Goal: Transaction & Acquisition: Download file/media

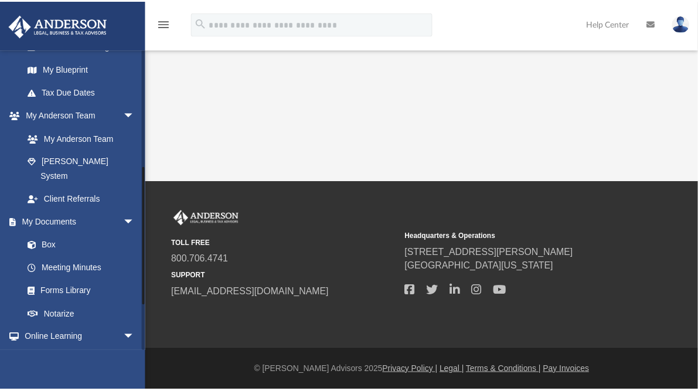
scroll to position [254, 0]
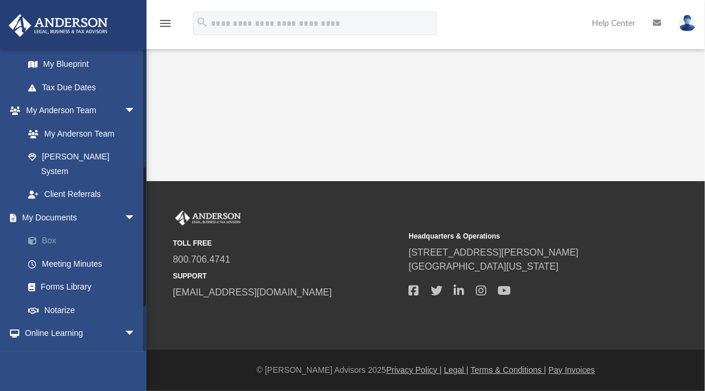
click at [50, 229] on link "Box" at bounding box center [84, 240] width 137 height 23
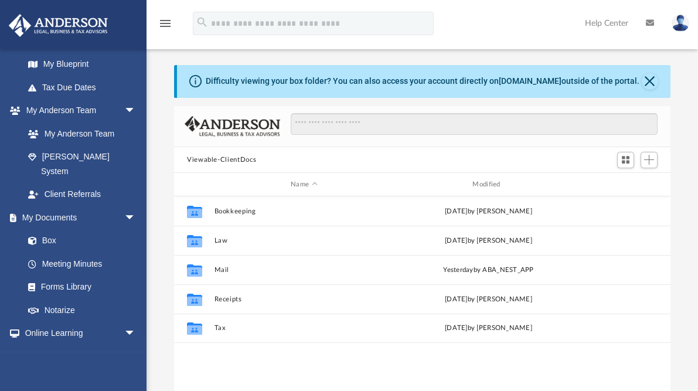
scroll to position [259, 489]
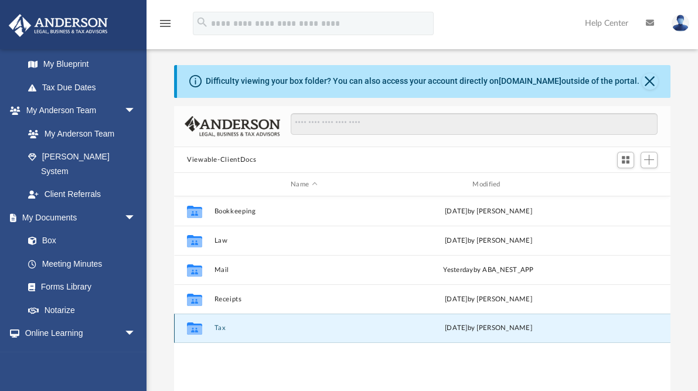
click at [221, 327] on button "Tax" at bounding box center [304, 329] width 179 height 8
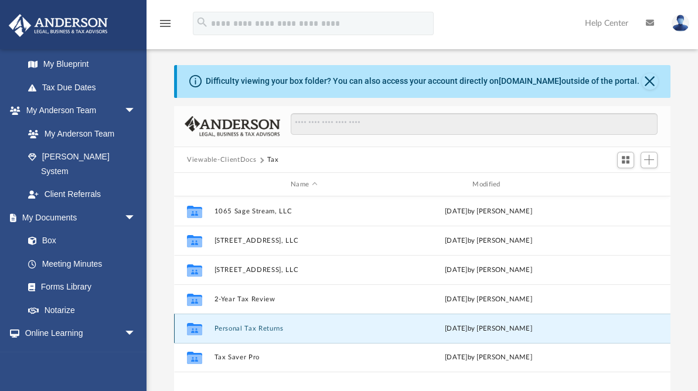
click at [241, 327] on button "Personal Tax Returns" at bounding box center [304, 329] width 179 height 8
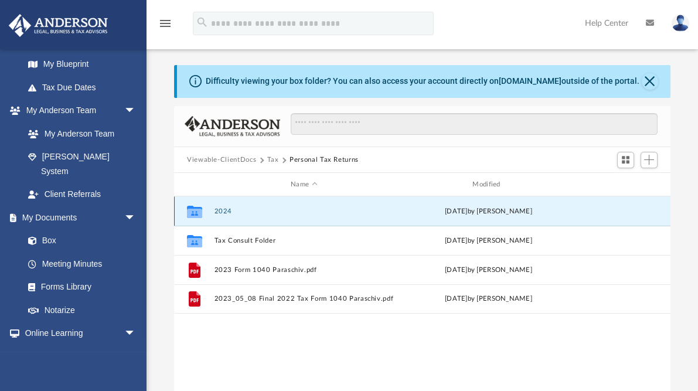
click at [223, 208] on button "2024" at bounding box center [304, 212] width 179 height 8
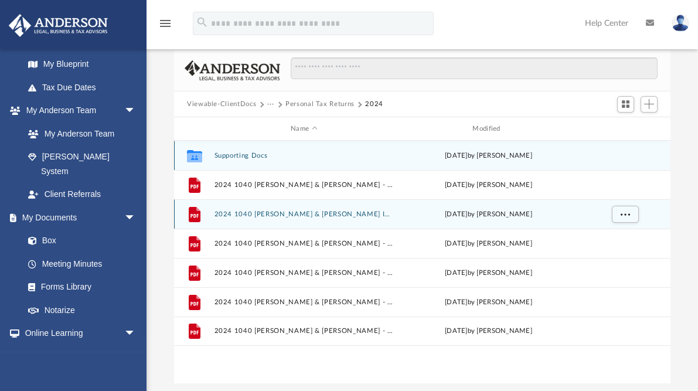
scroll to position [57, 0]
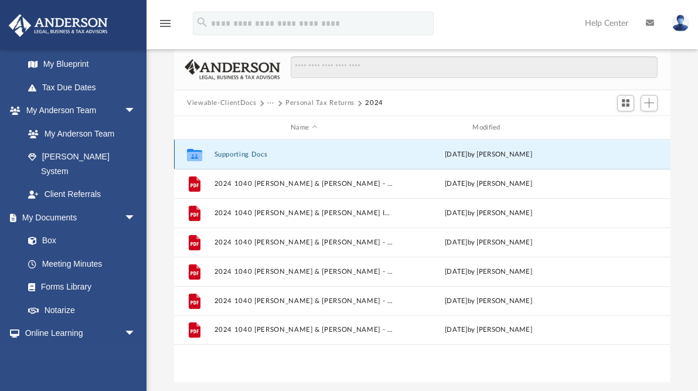
click at [236, 155] on button "Supporting Docs" at bounding box center [304, 155] width 179 height 8
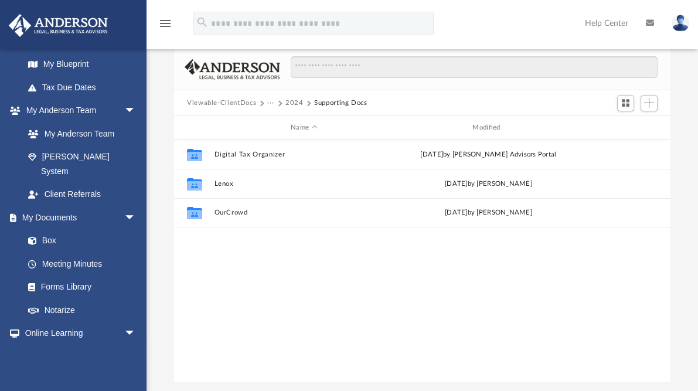
click at [293, 101] on button "2024" at bounding box center [295, 103] width 18 height 11
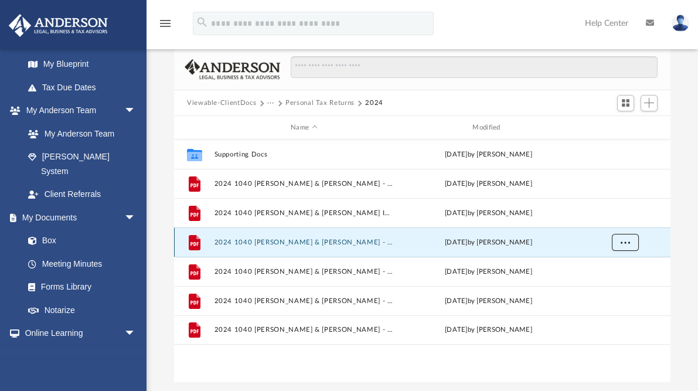
click at [627, 241] on span "More options" at bounding box center [625, 242] width 9 height 6
click at [613, 285] on li "Download" at bounding box center [615, 284] width 34 height 12
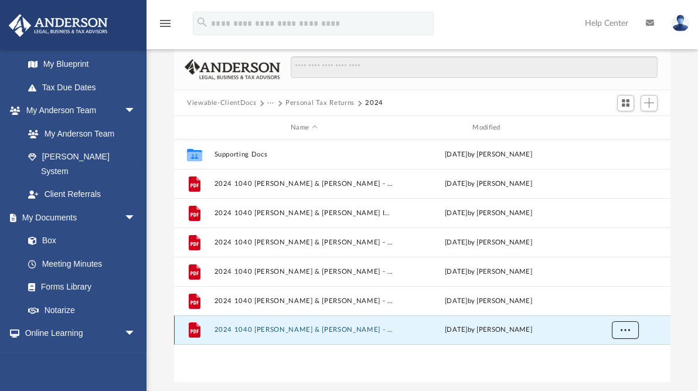
click at [626, 329] on span "More options" at bounding box center [625, 330] width 9 height 6
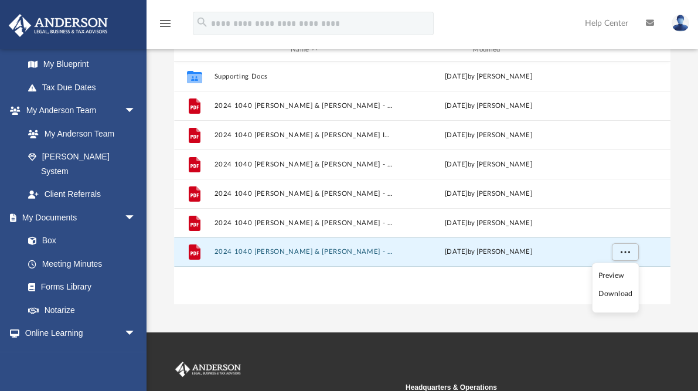
scroll to position [135, 0]
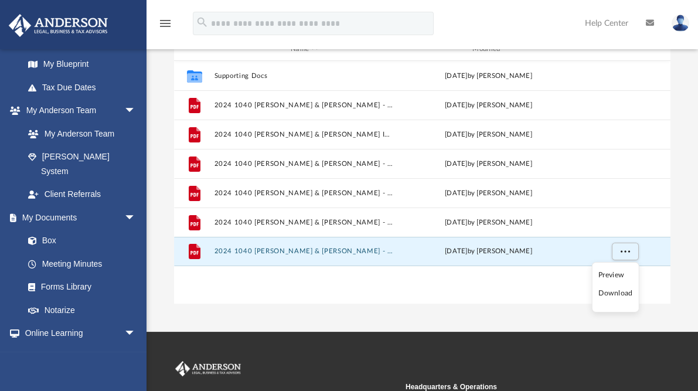
click at [611, 294] on li "Download" at bounding box center [616, 293] width 34 height 12
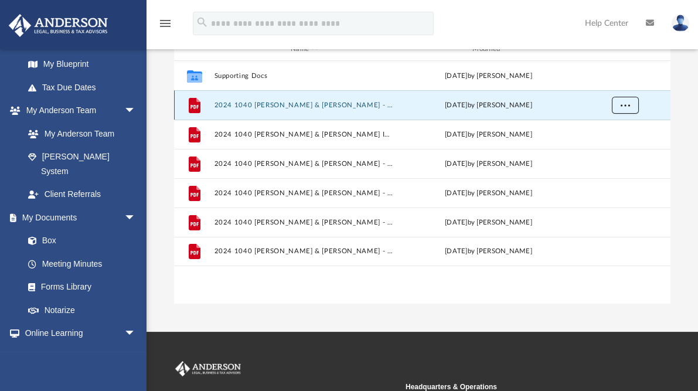
click at [625, 107] on span "More options" at bounding box center [625, 105] width 9 height 6
click at [612, 145] on li "Download" at bounding box center [615, 147] width 34 height 12
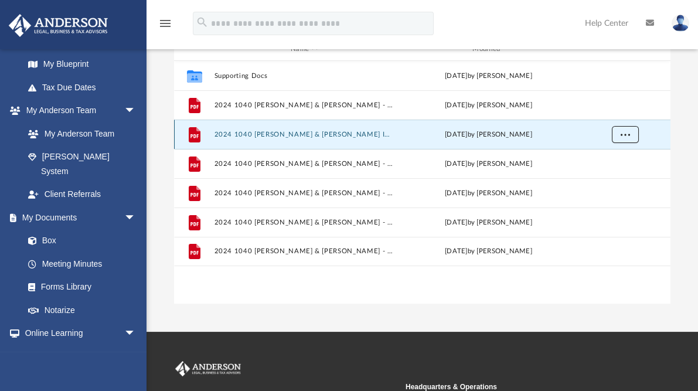
click at [626, 132] on span "More options" at bounding box center [625, 134] width 9 height 6
click at [608, 176] on li "Download" at bounding box center [615, 176] width 34 height 12
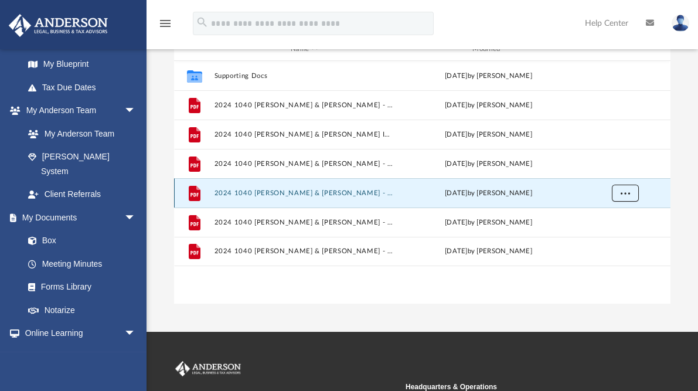
click at [621, 192] on span "More options" at bounding box center [625, 193] width 9 height 6
click at [611, 235] on li "Download" at bounding box center [615, 235] width 34 height 12
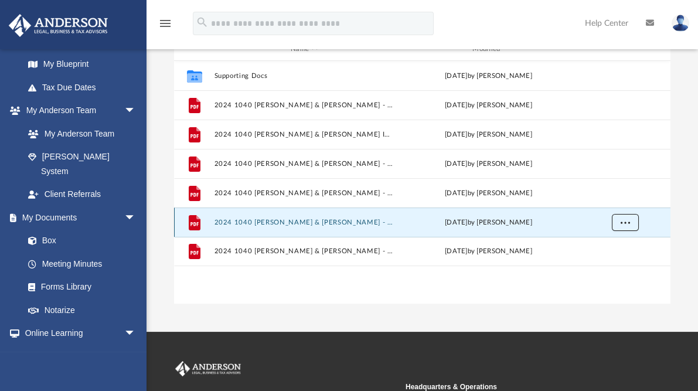
click at [625, 219] on span "More options" at bounding box center [625, 222] width 9 height 6
click at [610, 266] on li "Download" at bounding box center [615, 264] width 34 height 12
